Goal: Obtain resource: Download file/media

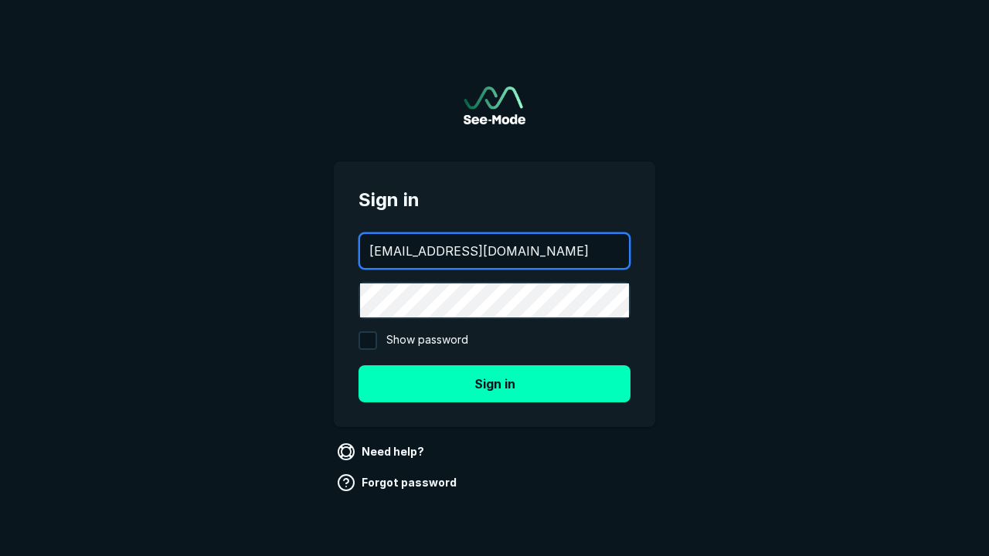
type input "[EMAIL_ADDRESS][DOMAIN_NAME]"
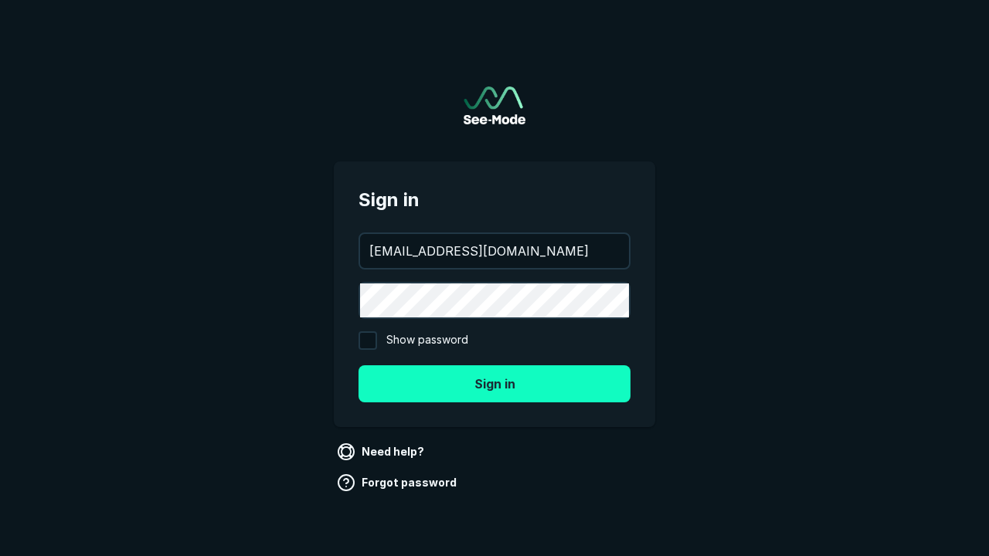
click at [495, 383] on button "Sign in" at bounding box center [495, 384] width 272 height 37
